Goal: Information Seeking & Learning: Learn about a topic

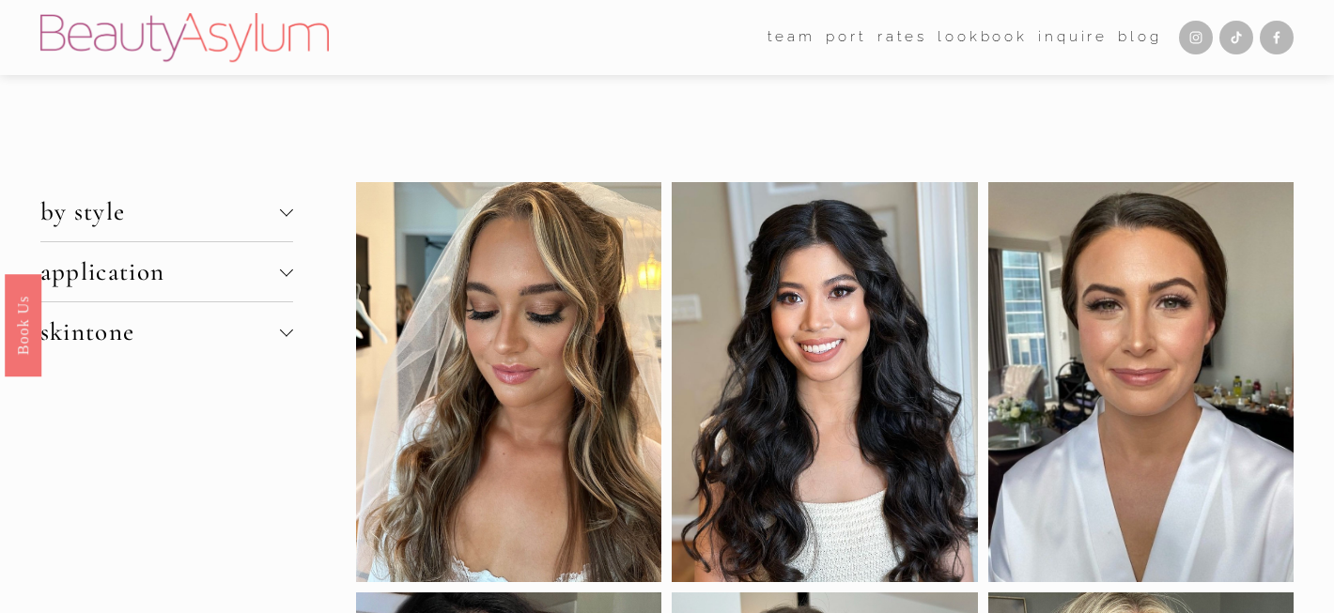
click at [898, 42] on link "Rates" at bounding box center [902, 37] width 50 height 29
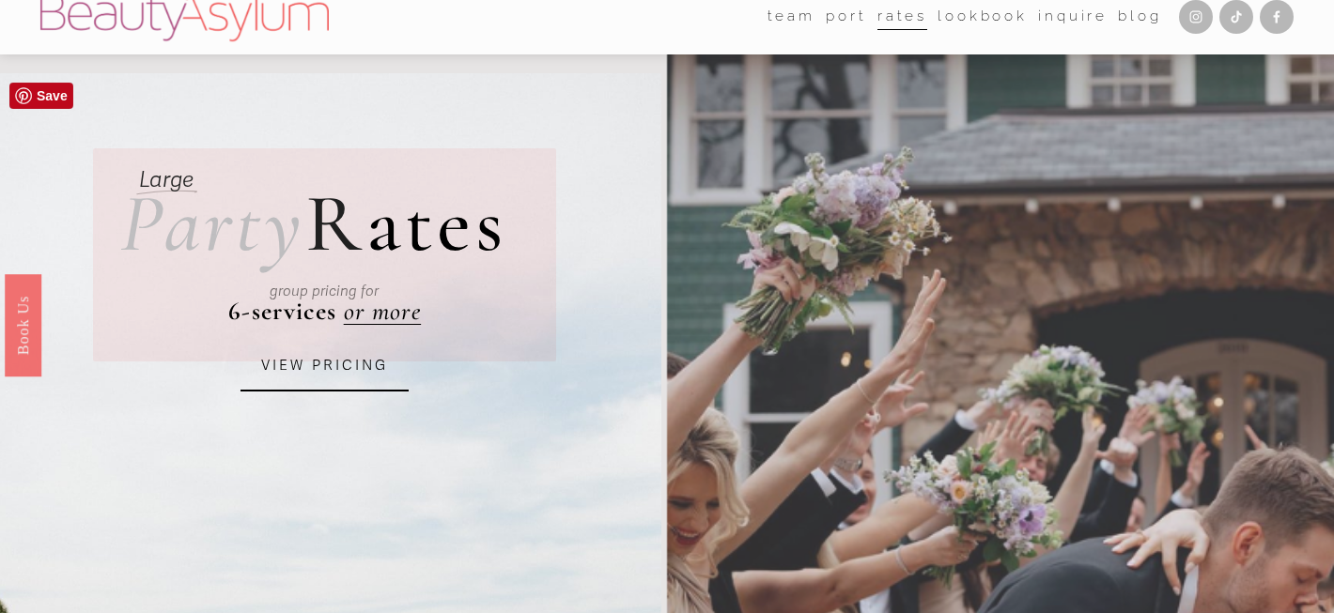
scroll to position [22, 0]
click at [314, 376] on link "VIEW PRICING" at bounding box center [324, 365] width 169 height 51
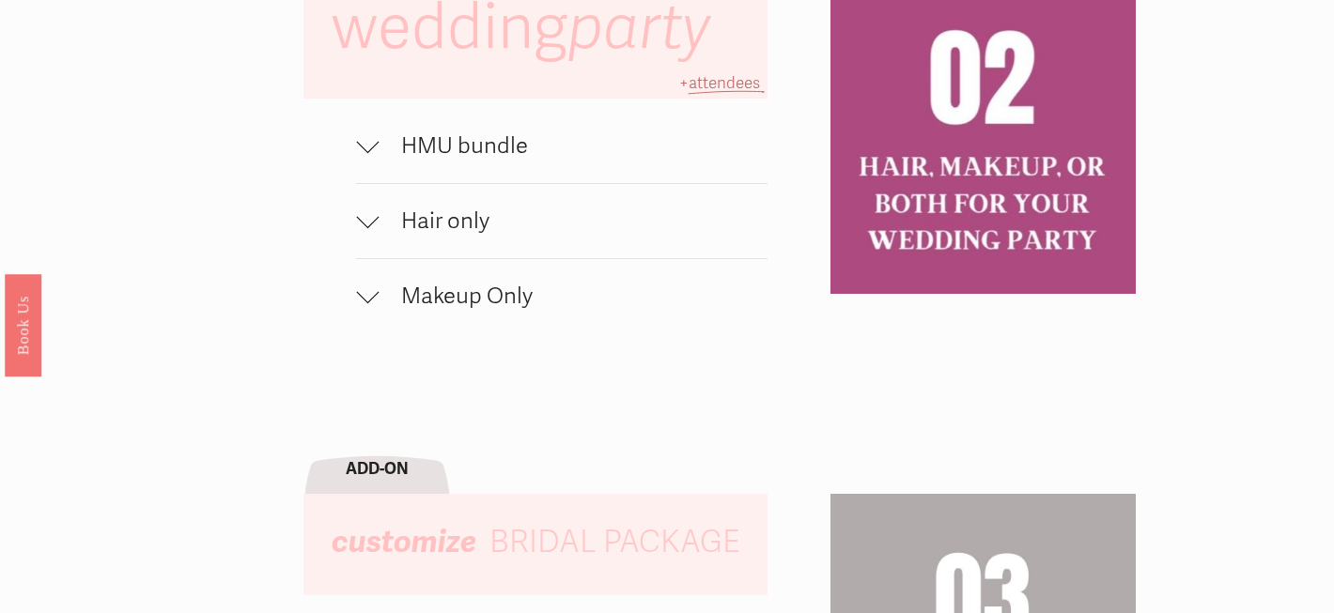
scroll to position [1300, 0]
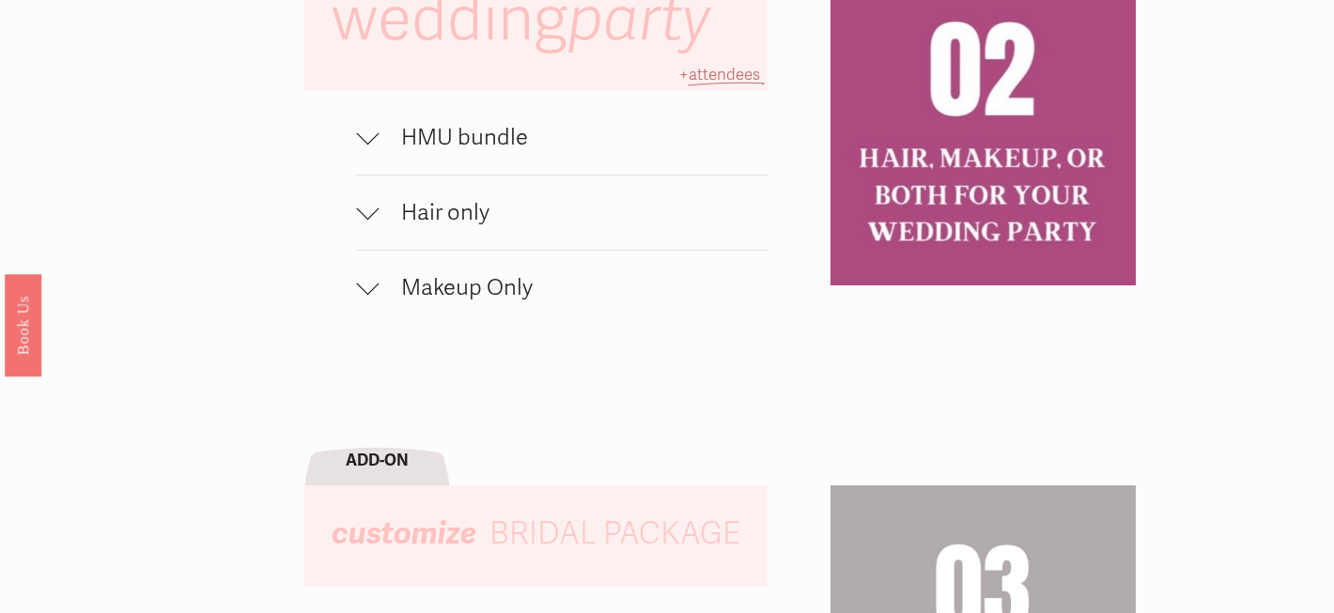
click at [382, 117] on button "HMU bundle" at bounding box center [561, 138] width 411 height 74
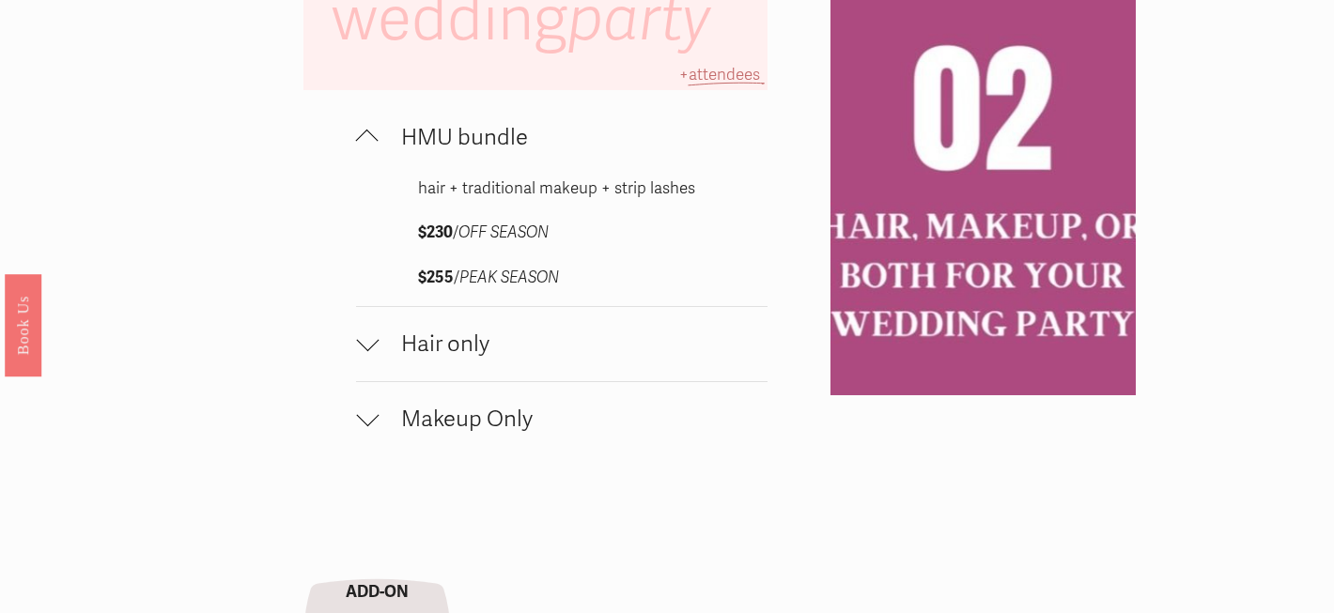
click at [384, 359] on button "Hair only" at bounding box center [561, 344] width 411 height 74
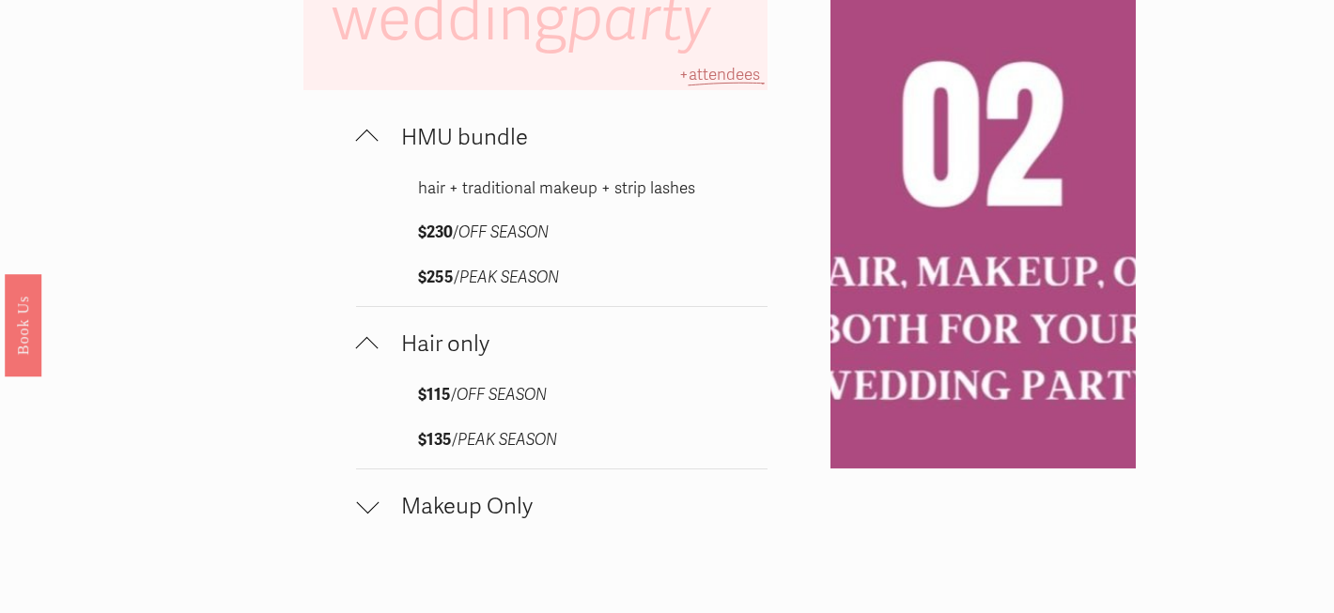
click at [365, 504] on div at bounding box center [367, 503] width 23 height 23
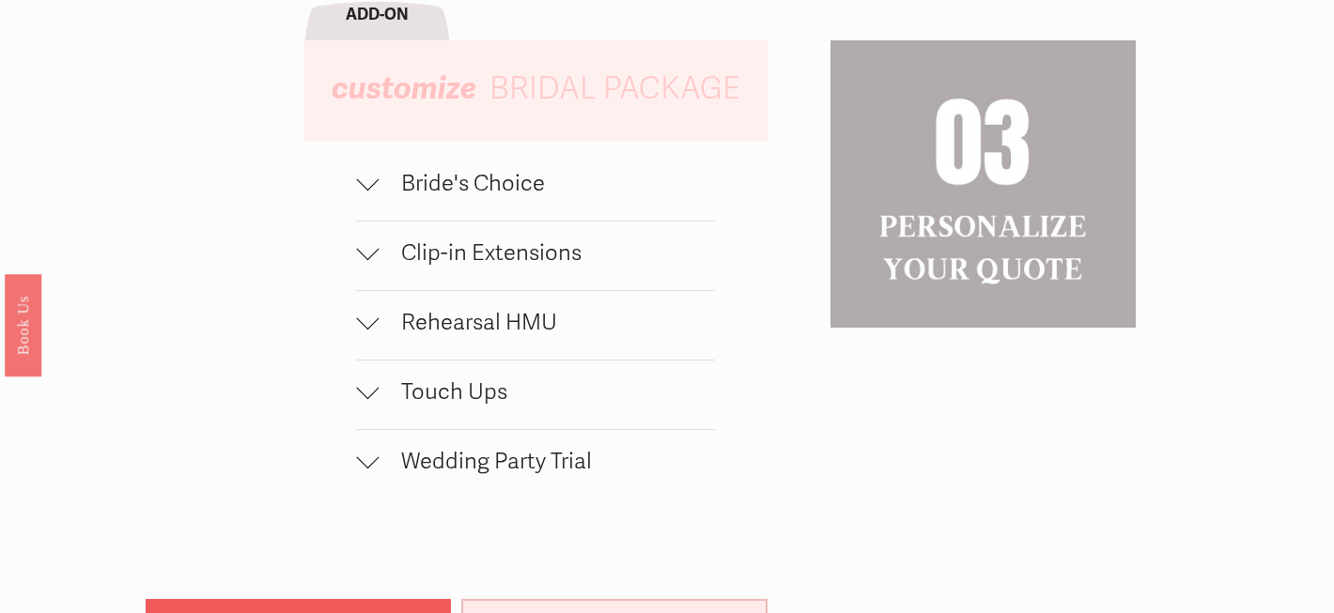
scroll to position [2144, 0]
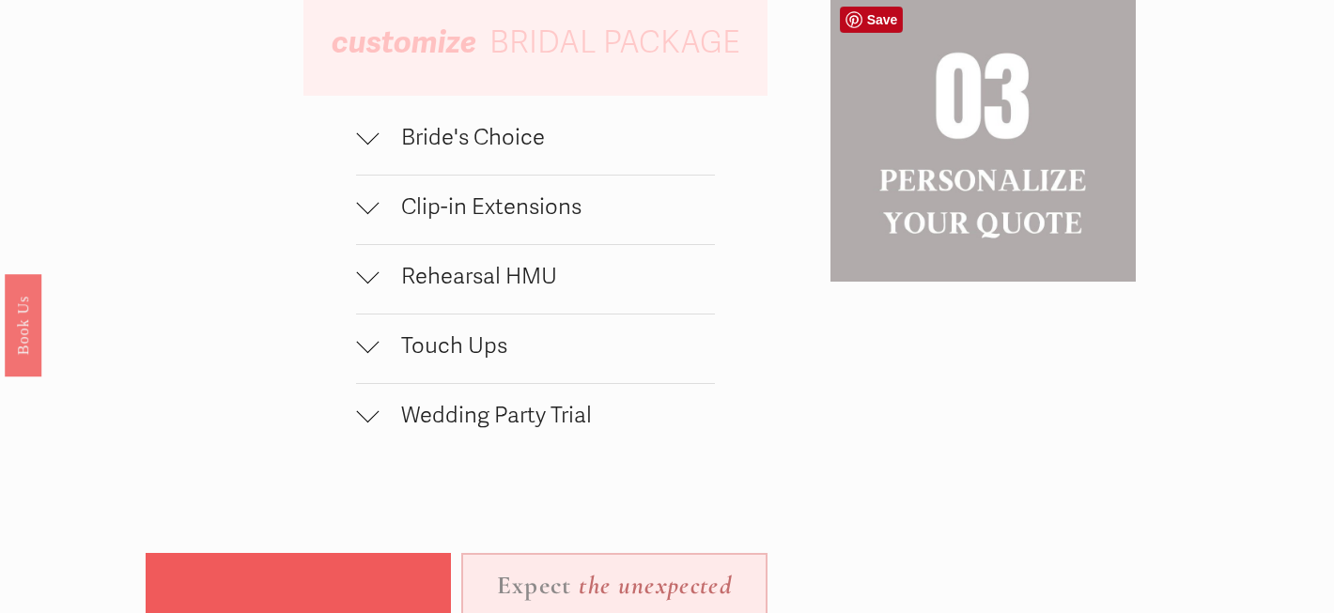
click at [962, 188] on div at bounding box center [982, 138] width 305 height 288
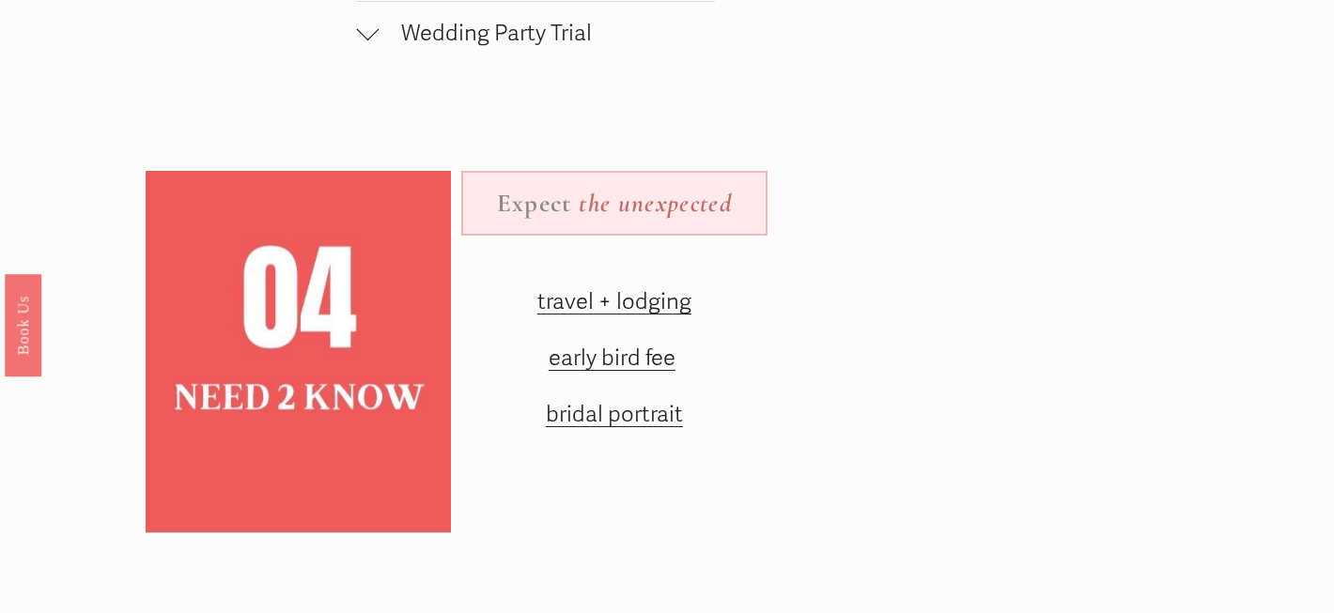
scroll to position [2529, 0]
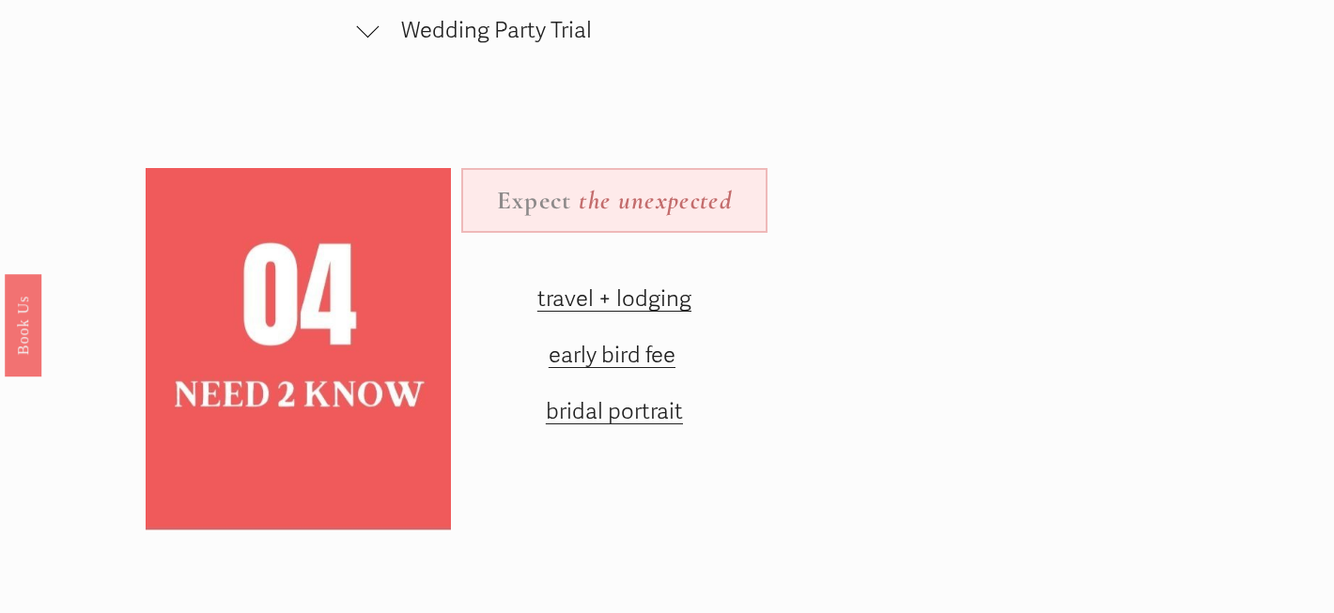
click at [620, 301] on span "travel + lodging" at bounding box center [614, 299] width 154 height 27
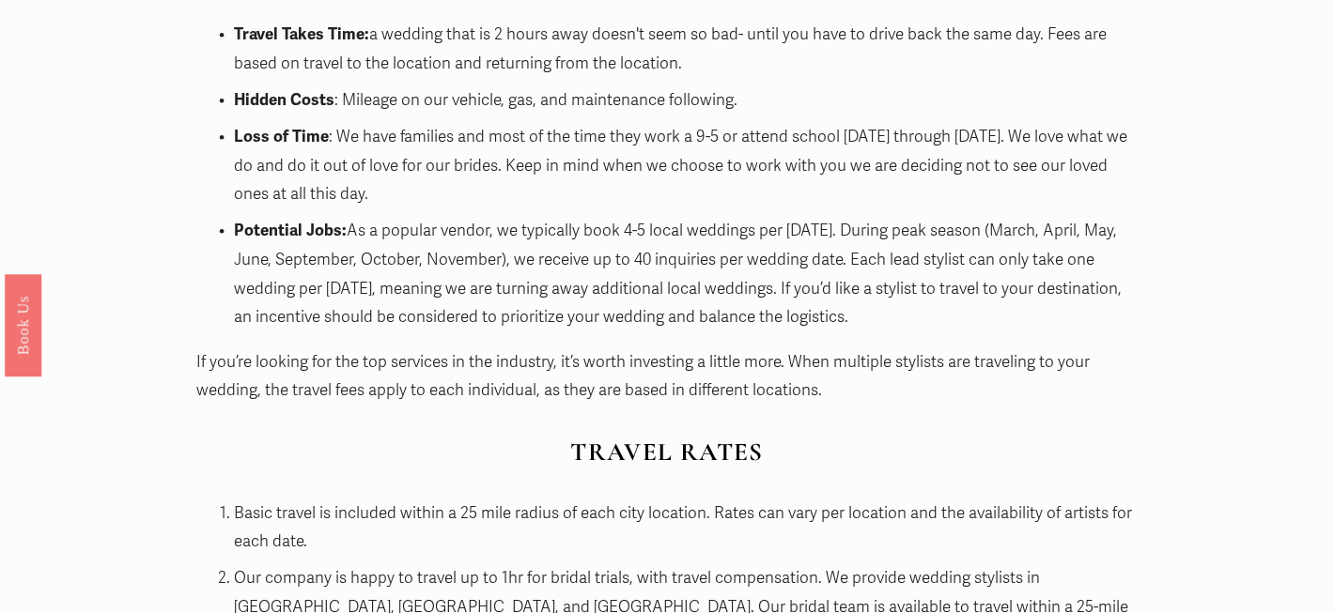
scroll to position [1464, 0]
